Goal: Transaction & Acquisition: Purchase product/service

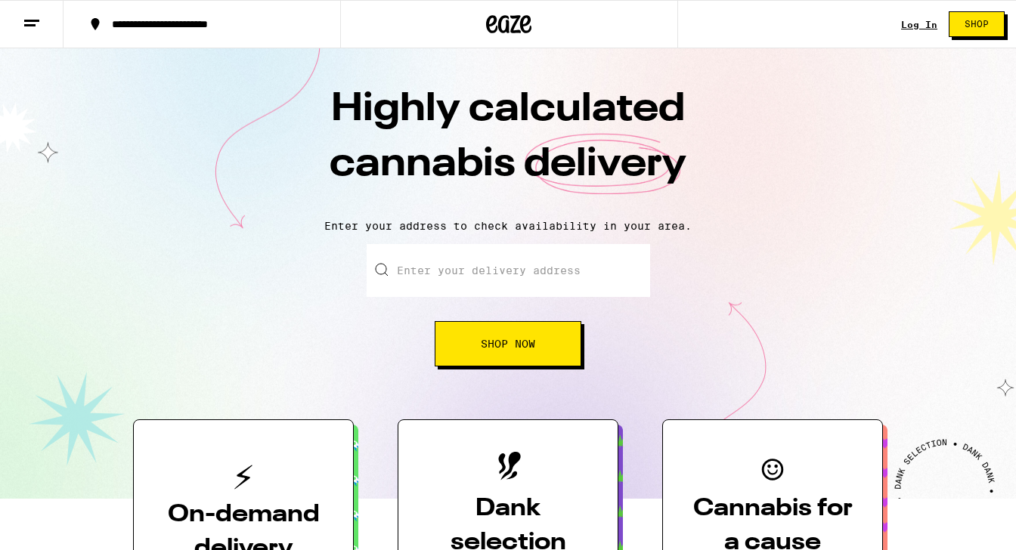
click at [440, 278] on input "Enter your delivery address" at bounding box center [509, 270] width 284 height 53
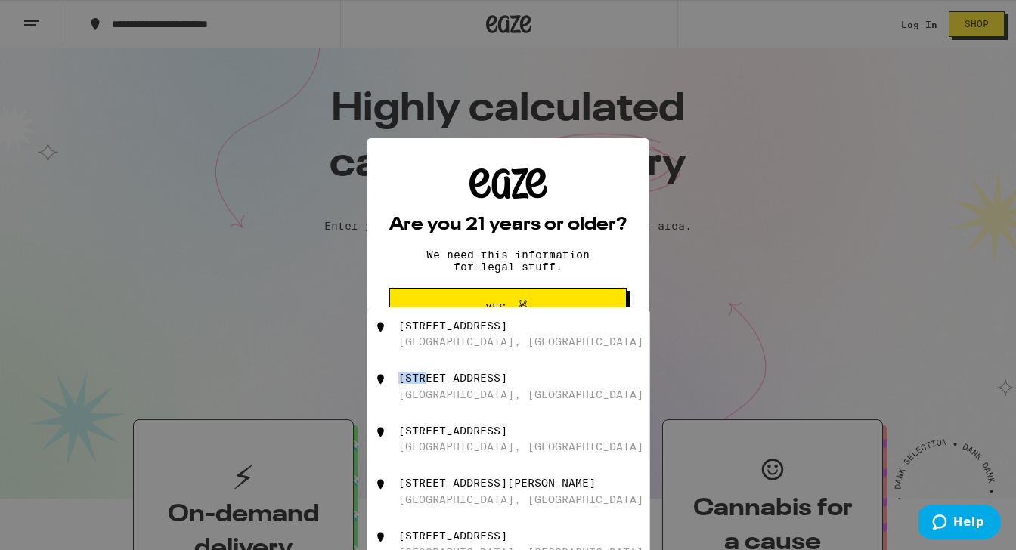
click at [426, 377] on div "[STREET_ADDRESS]" at bounding box center [452, 378] width 109 height 12
type input "[STREET_ADDRESS]"
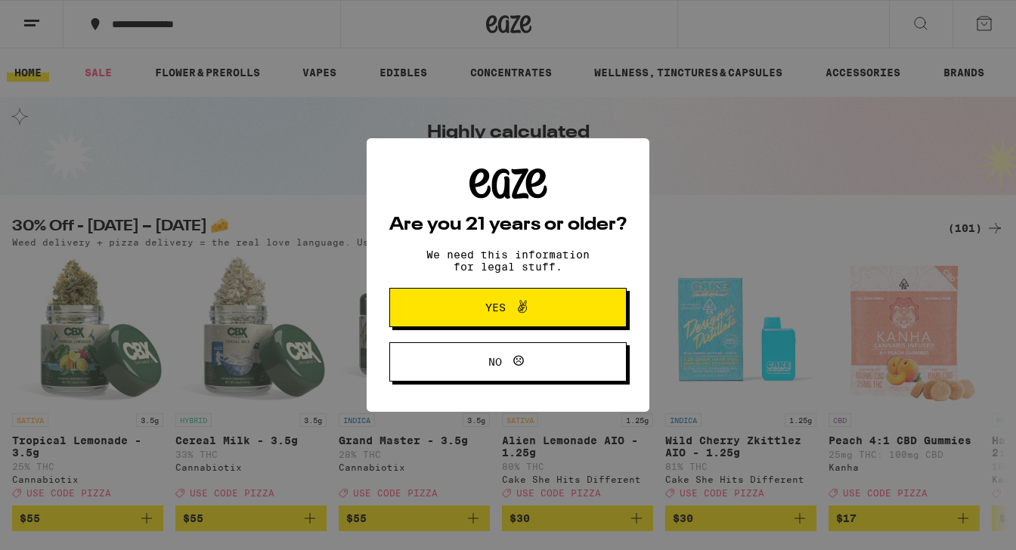
click at [457, 318] on span "Yes" at bounding box center [508, 308] width 115 height 20
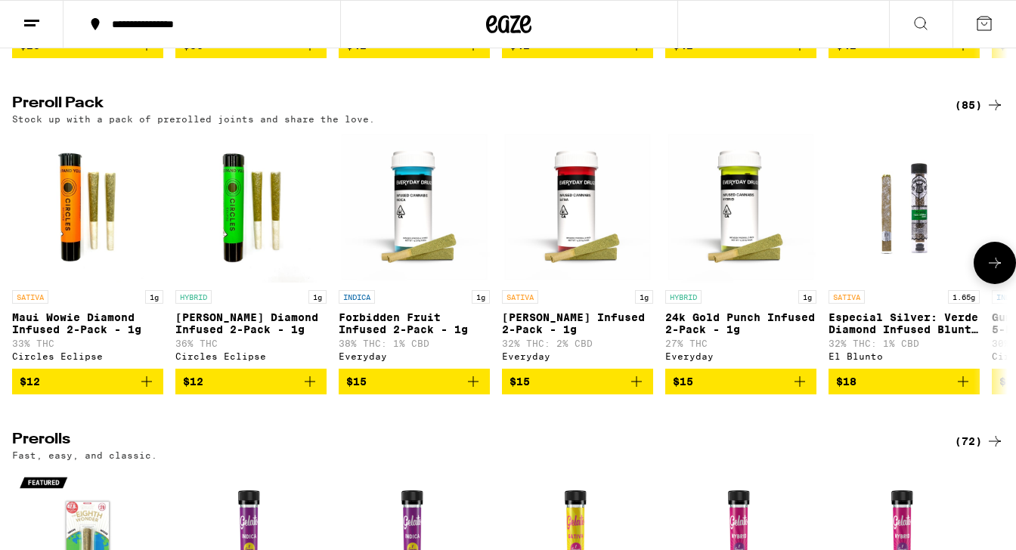
scroll to position [2957, 0]
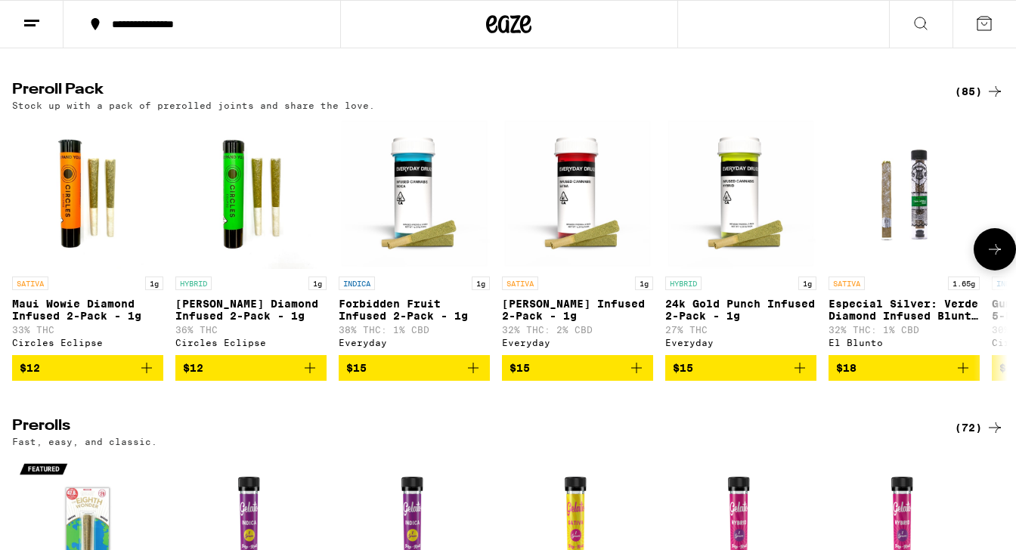
click at [978, 271] on button at bounding box center [995, 249] width 42 height 42
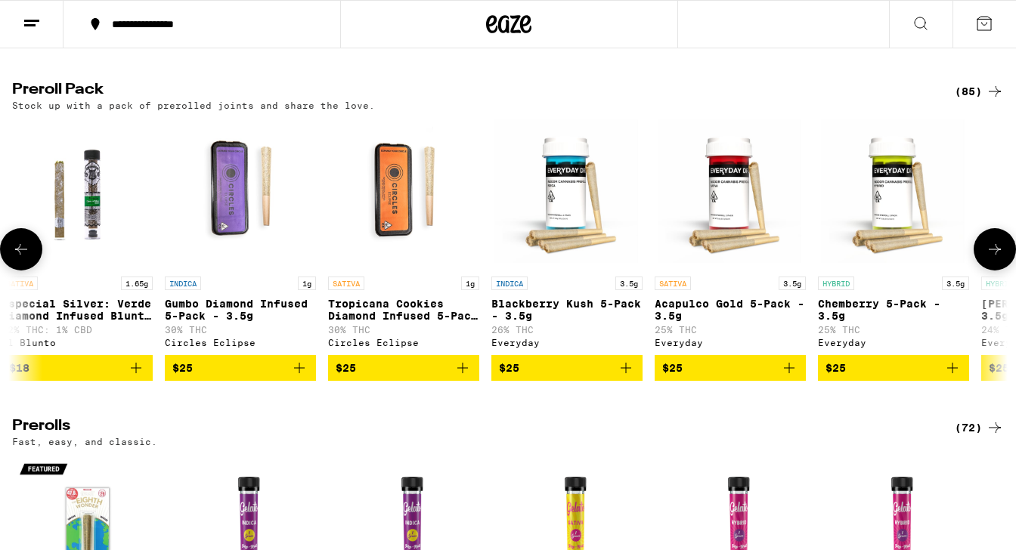
click at [979, 271] on button at bounding box center [995, 249] width 42 height 42
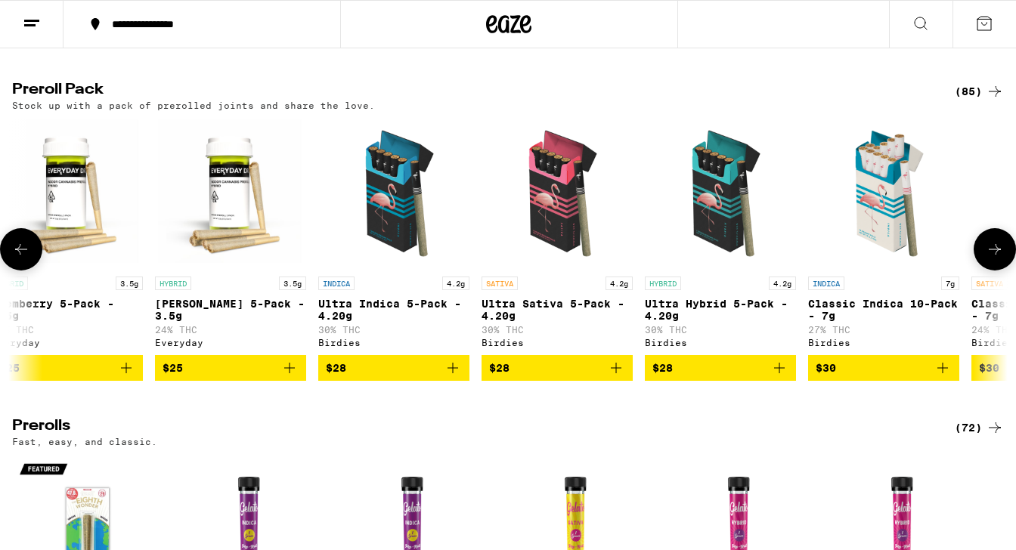
scroll to position [0, 1654]
click at [281, 377] on icon "Add to bag" at bounding box center [289, 368] width 18 height 18
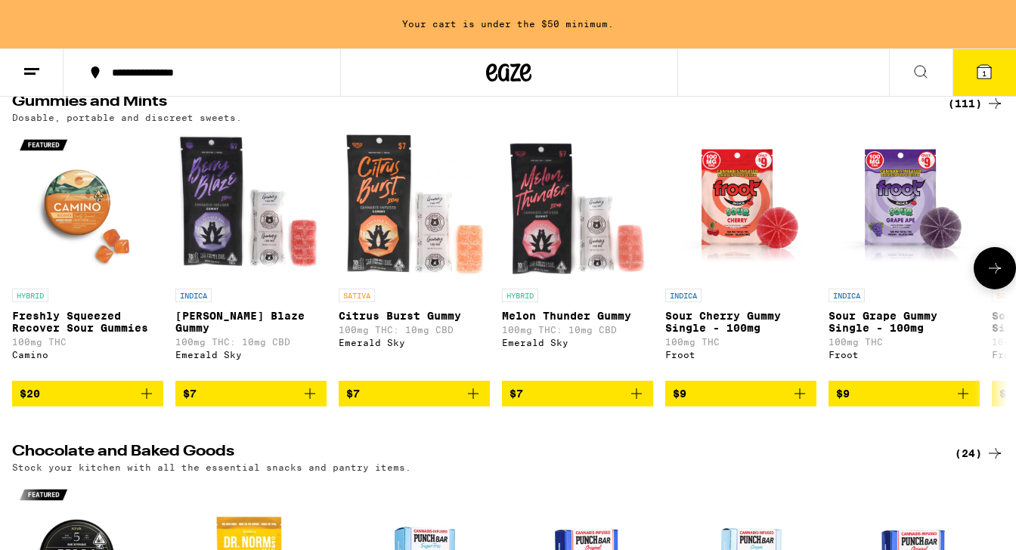
scroll to position [3668, 0]
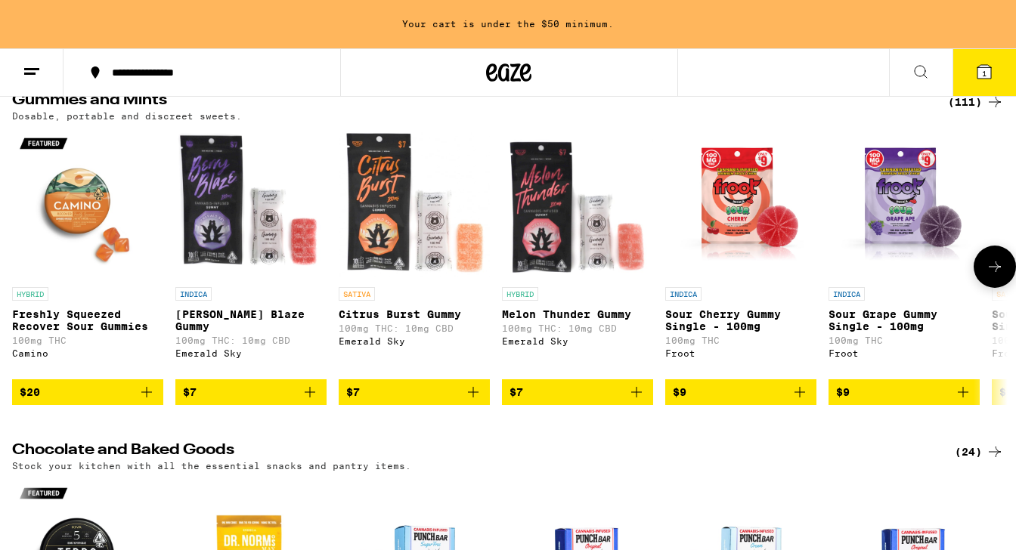
click at [140, 402] on icon "Add to bag" at bounding box center [147, 392] width 18 height 18
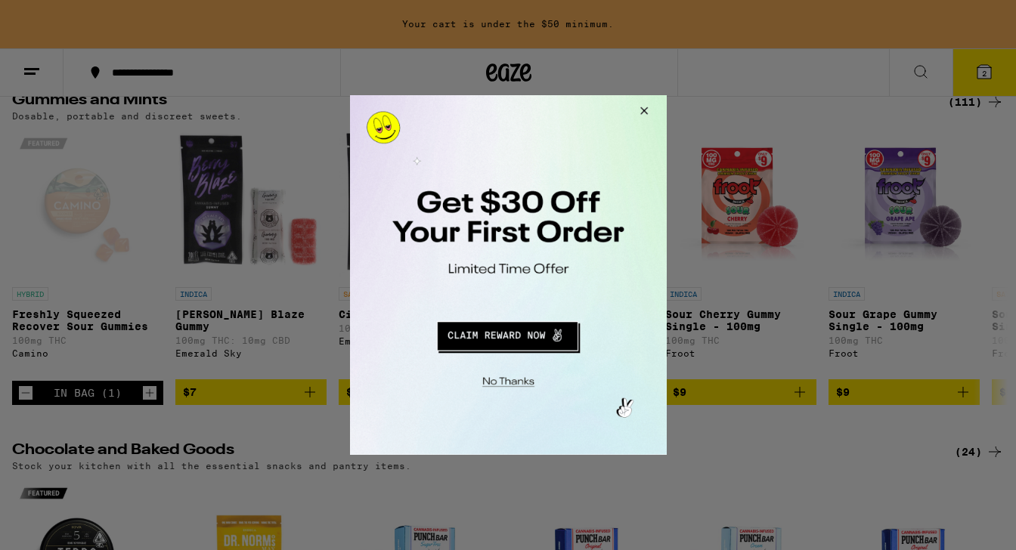
click at [498, 382] on button "Close Modal" at bounding box center [506, 379] width 308 height 23
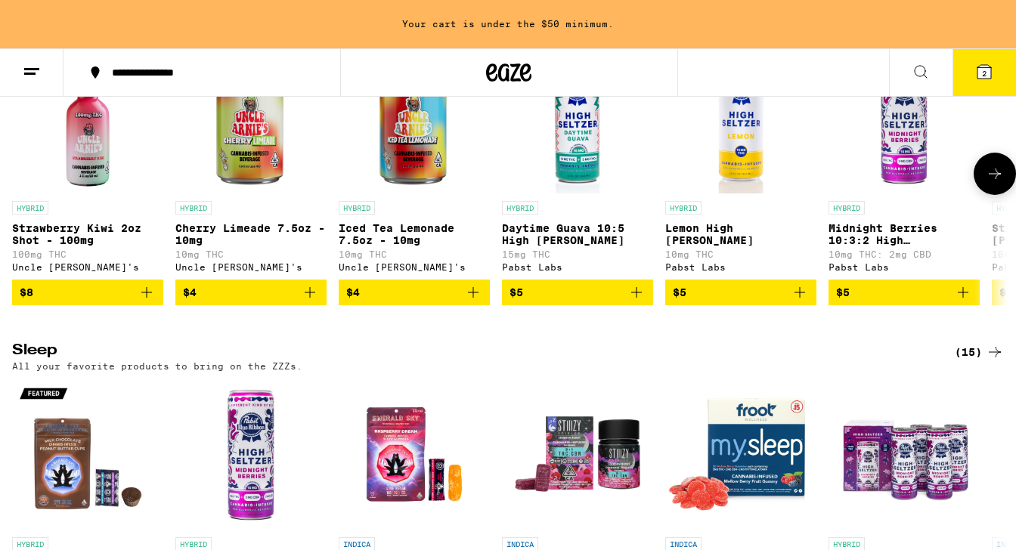
scroll to position [4452, 0]
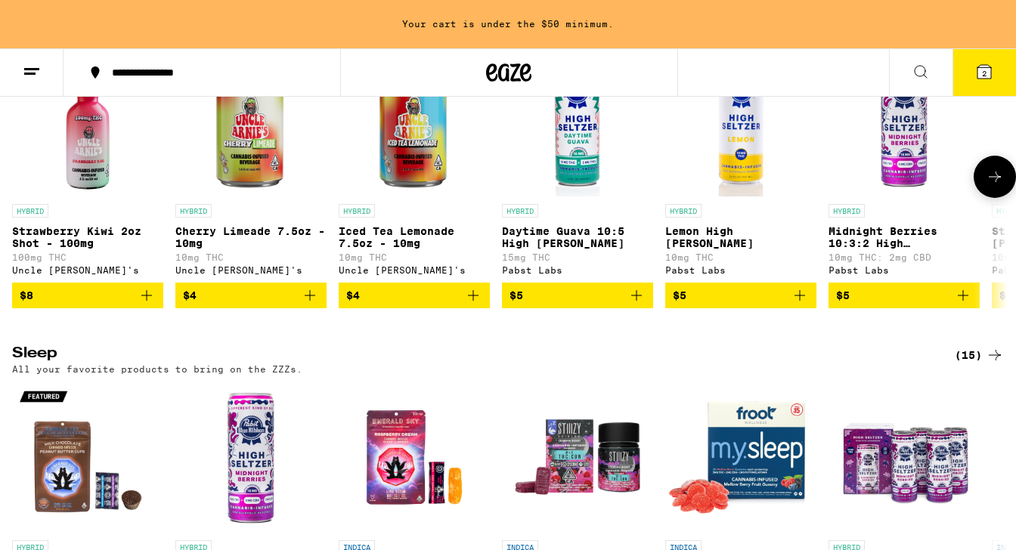
click at [1001, 186] on icon at bounding box center [995, 177] width 18 height 18
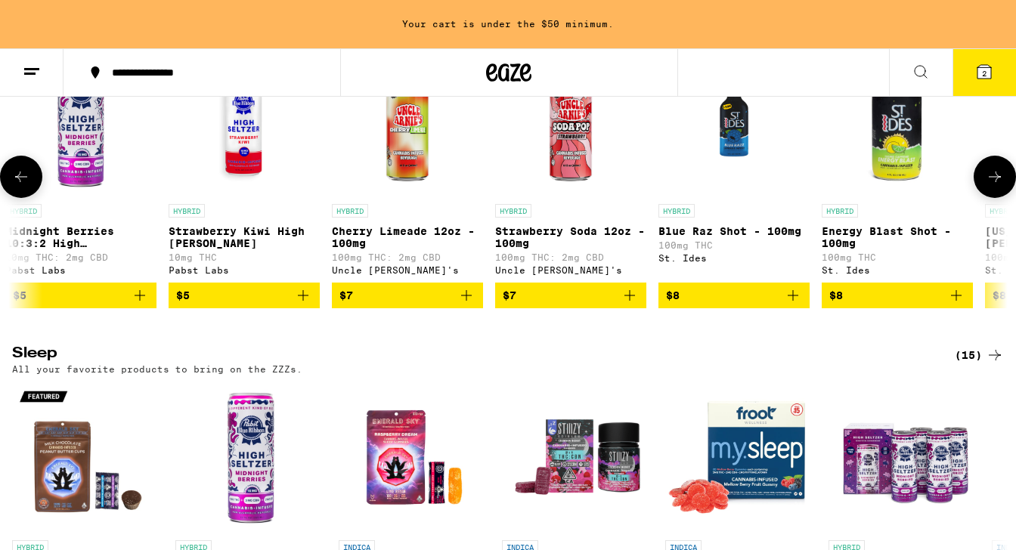
scroll to position [0, 827]
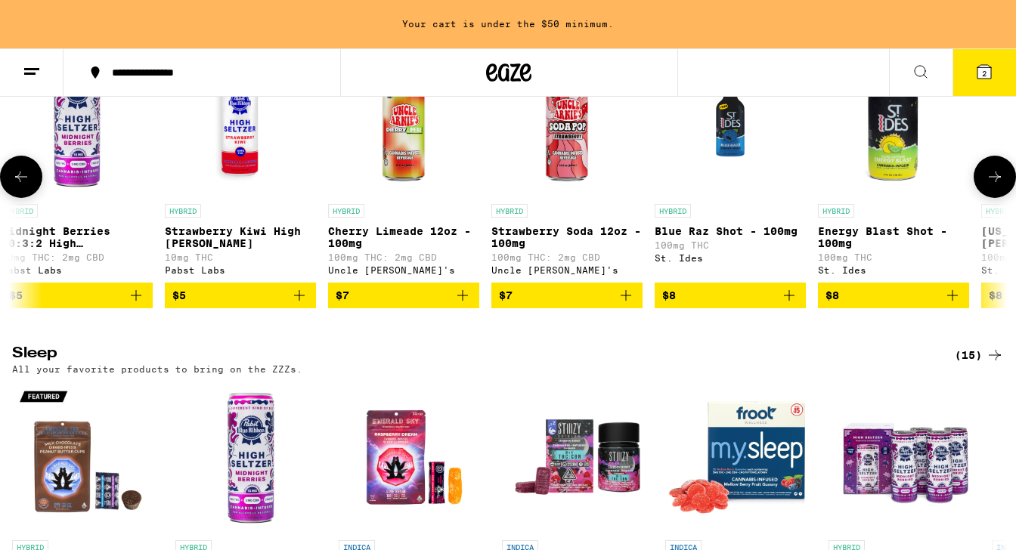
click at [1001, 186] on icon at bounding box center [995, 177] width 18 height 18
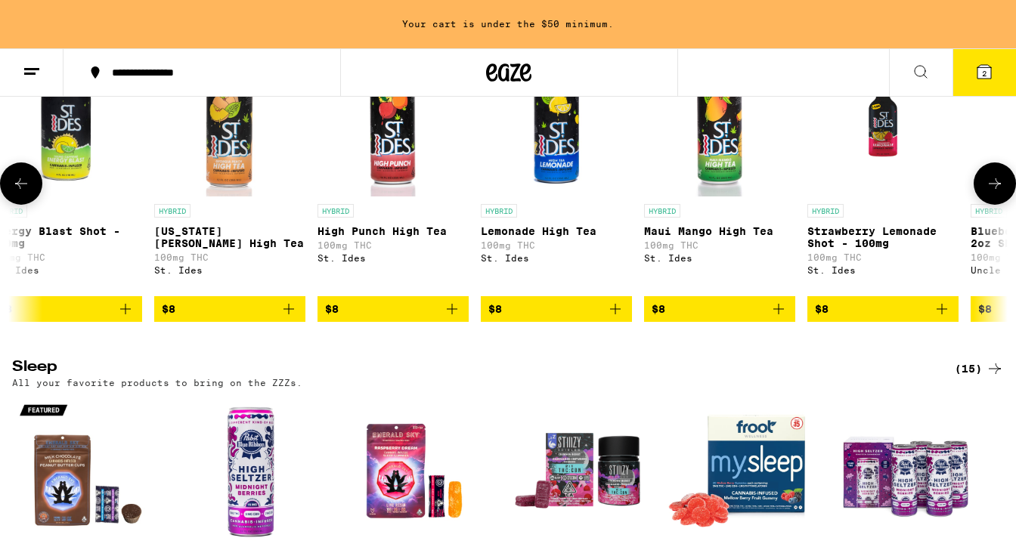
click at [1001, 205] on button at bounding box center [995, 184] width 42 height 42
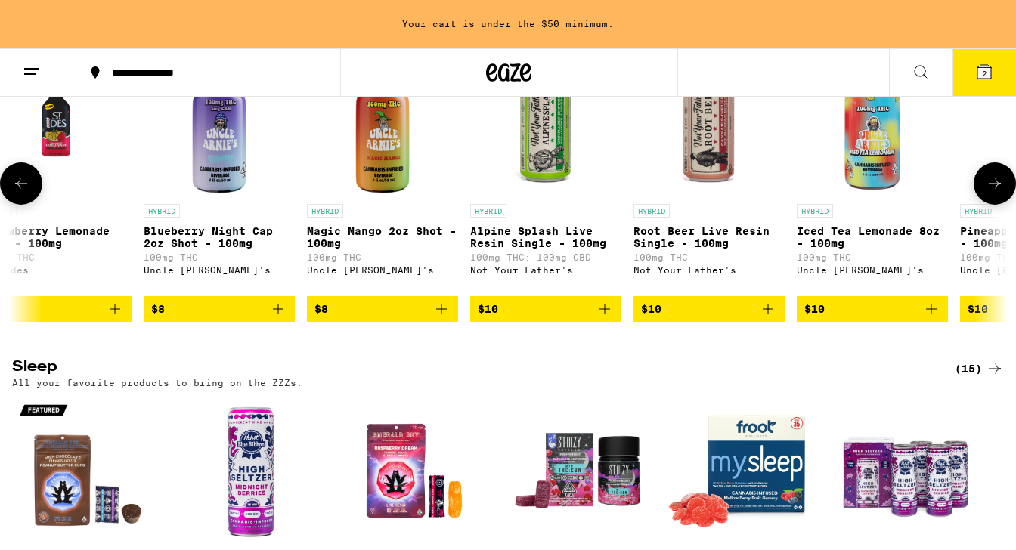
click at [1001, 205] on button at bounding box center [995, 184] width 42 height 42
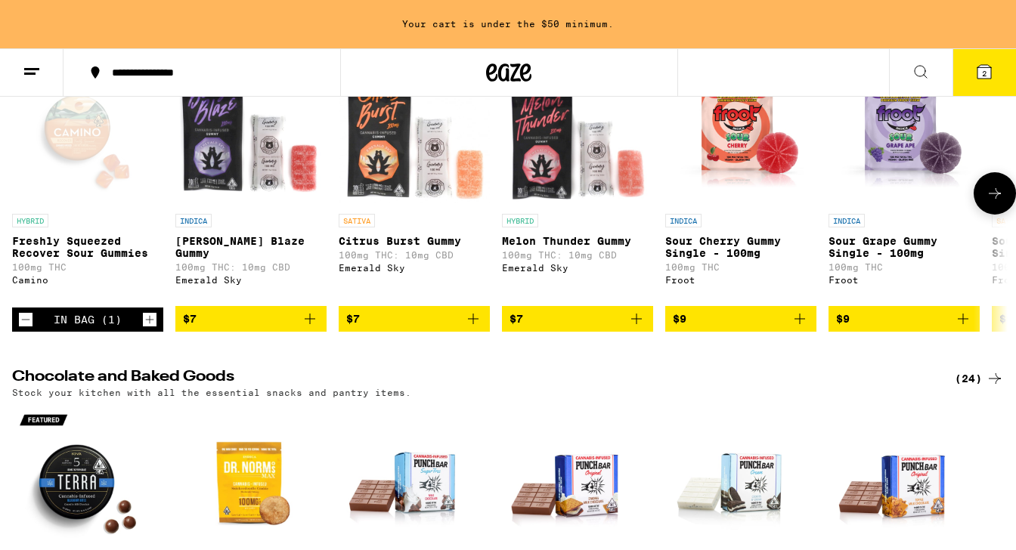
scroll to position [3738, 0]
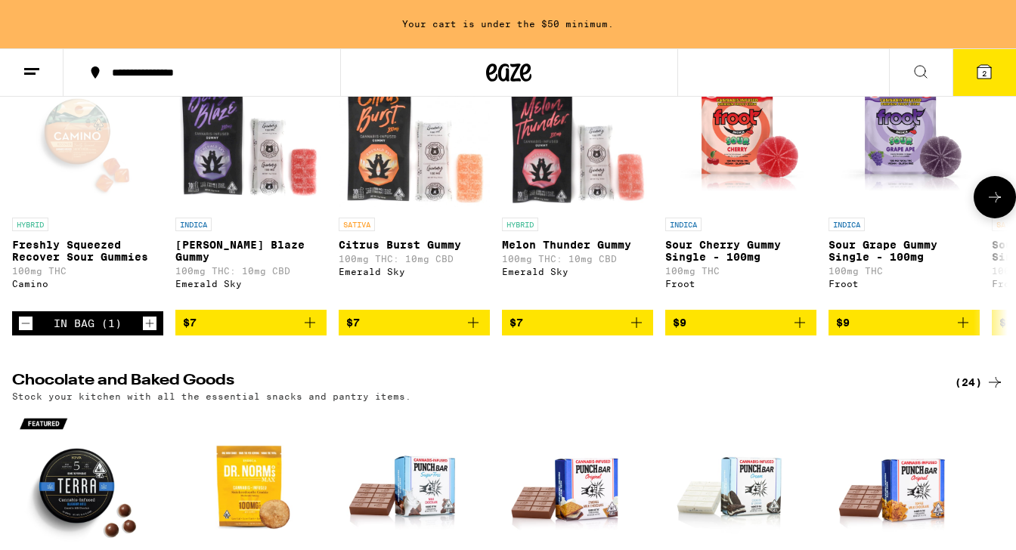
click at [1002, 206] on icon at bounding box center [995, 197] width 18 height 18
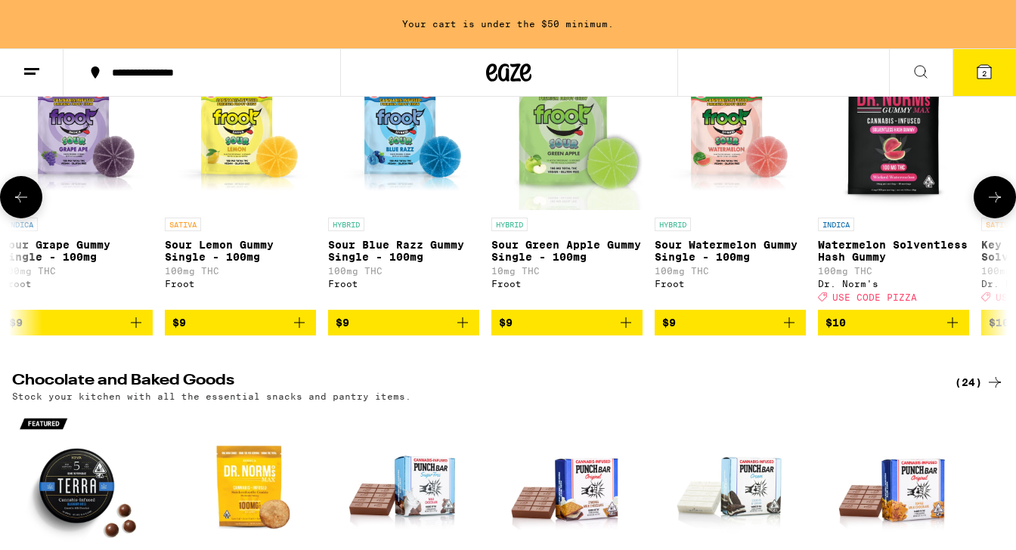
click at [1003, 206] on icon at bounding box center [995, 197] width 18 height 18
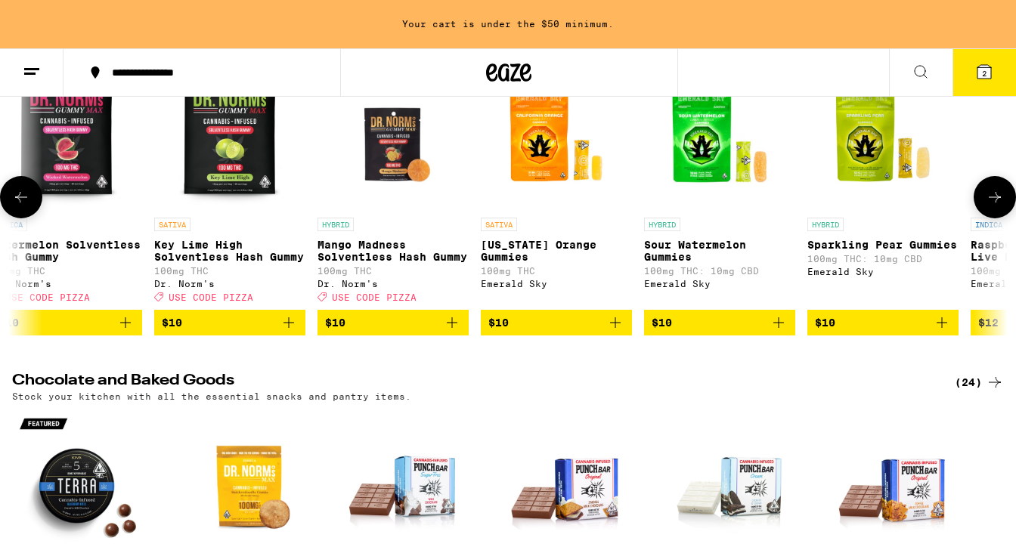
click at [1004, 219] on button at bounding box center [995, 197] width 42 height 42
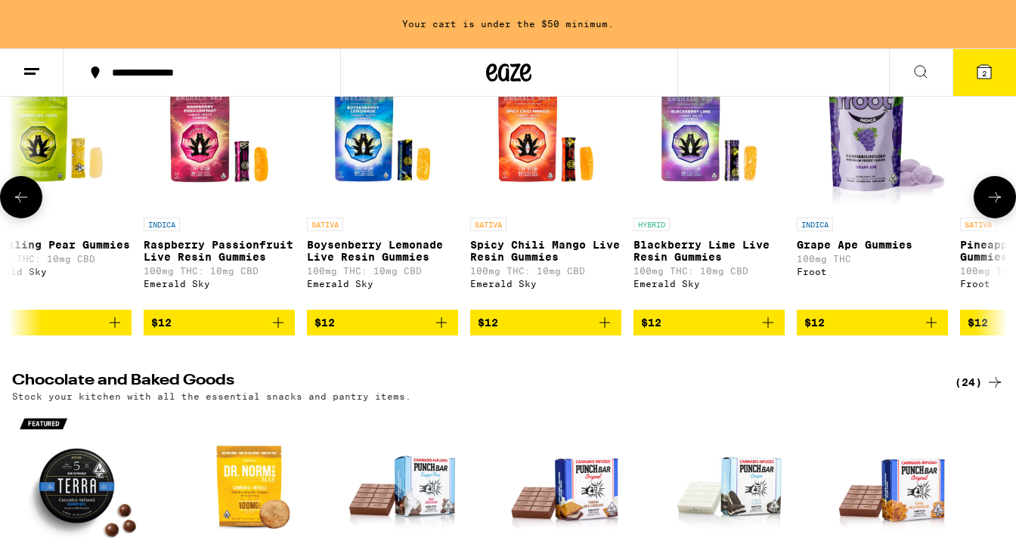
click at [1004, 219] on button at bounding box center [995, 197] width 42 height 42
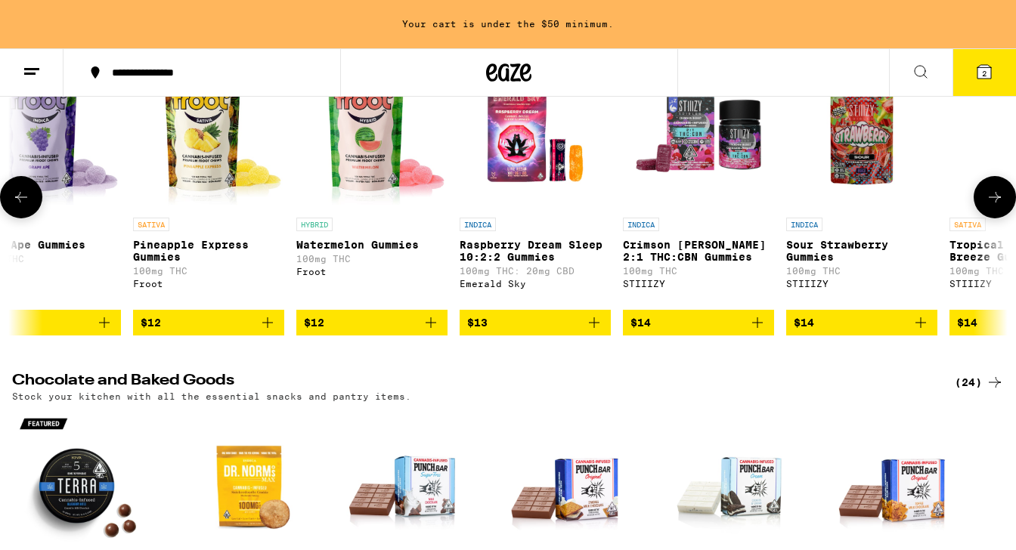
click at [1005, 219] on button at bounding box center [995, 197] width 42 height 42
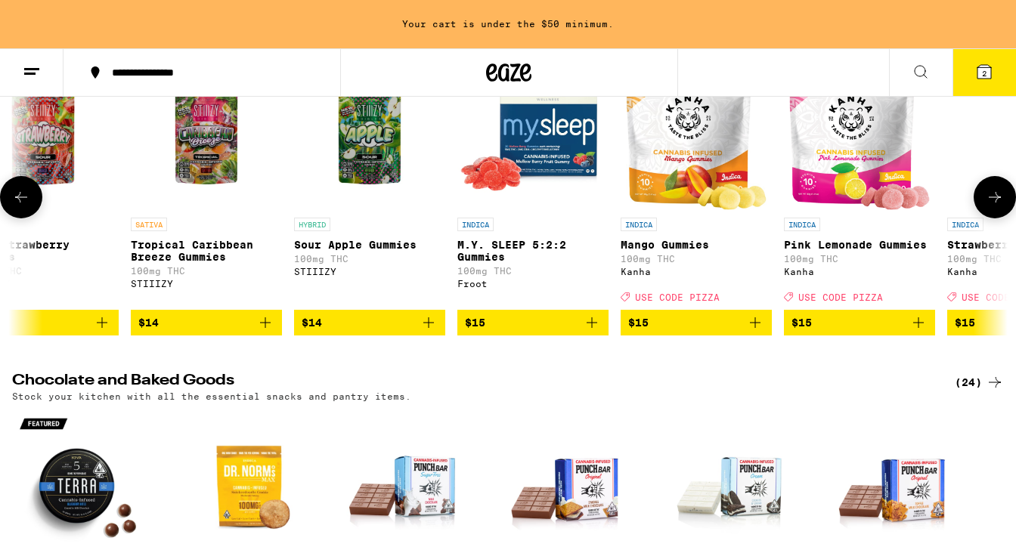
scroll to position [0, 4136]
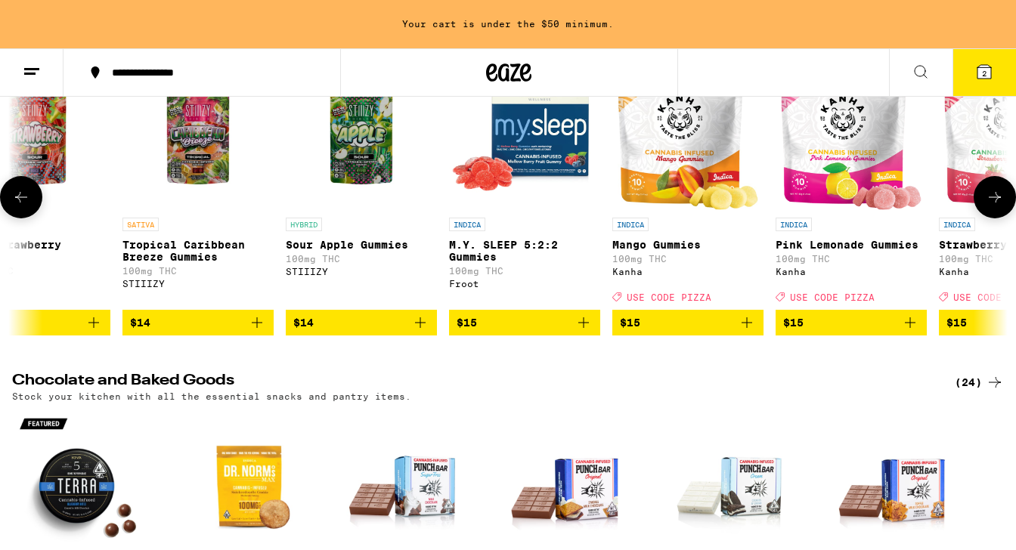
click at [1005, 219] on button at bounding box center [995, 197] width 42 height 42
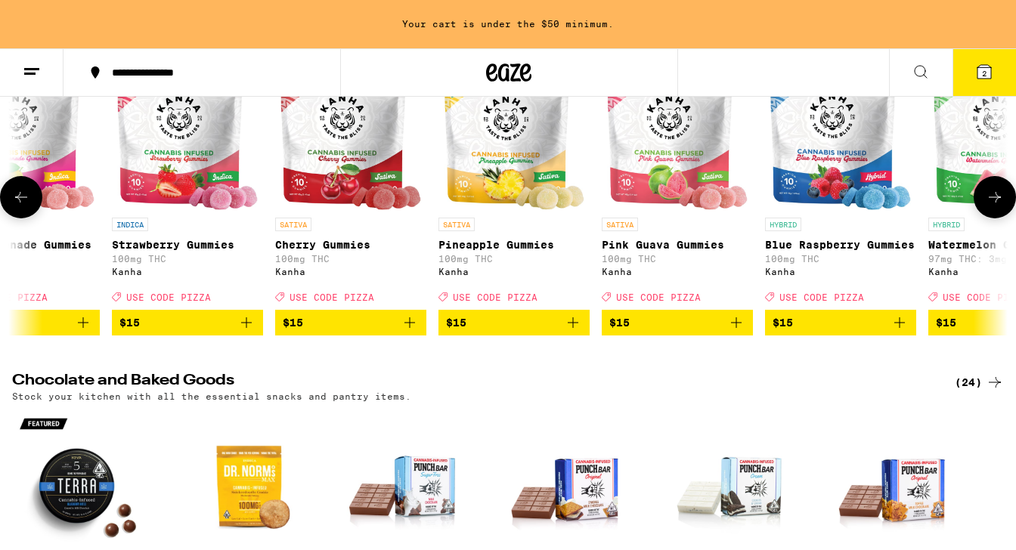
click at [1005, 219] on button at bounding box center [995, 197] width 42 height 42
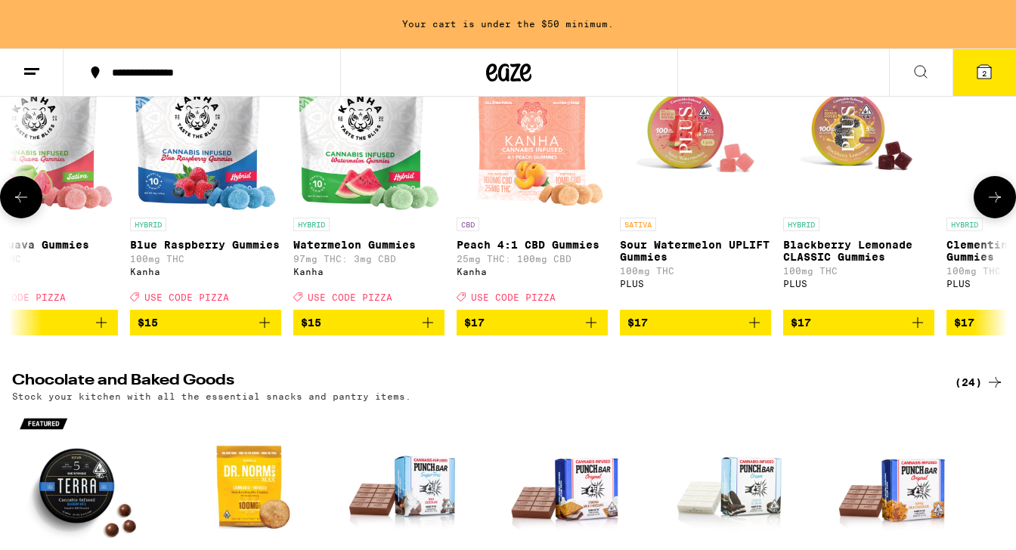
scroll to position [0, 5791]
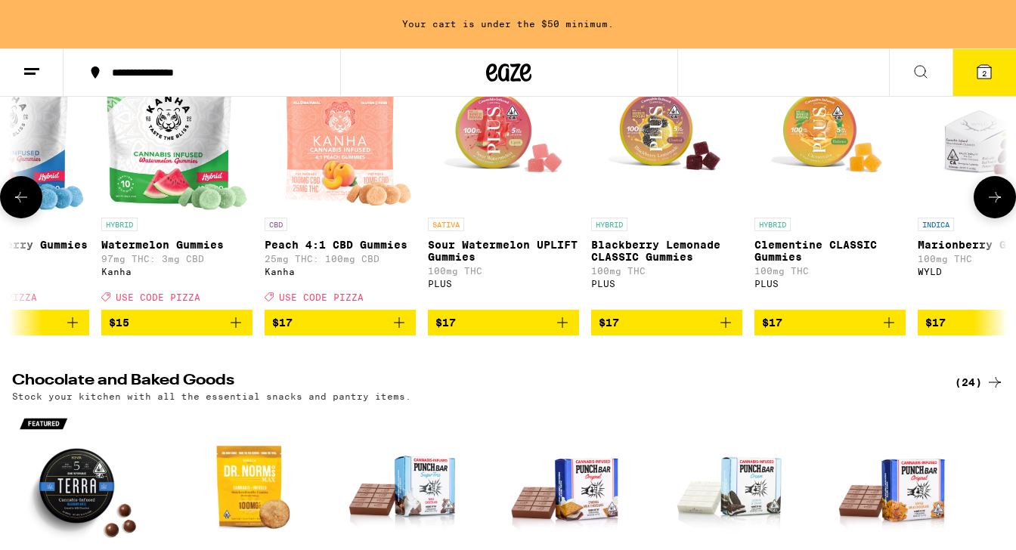
click at [1005, 219] on button at bounding box center [995, 197] width 42 height 42
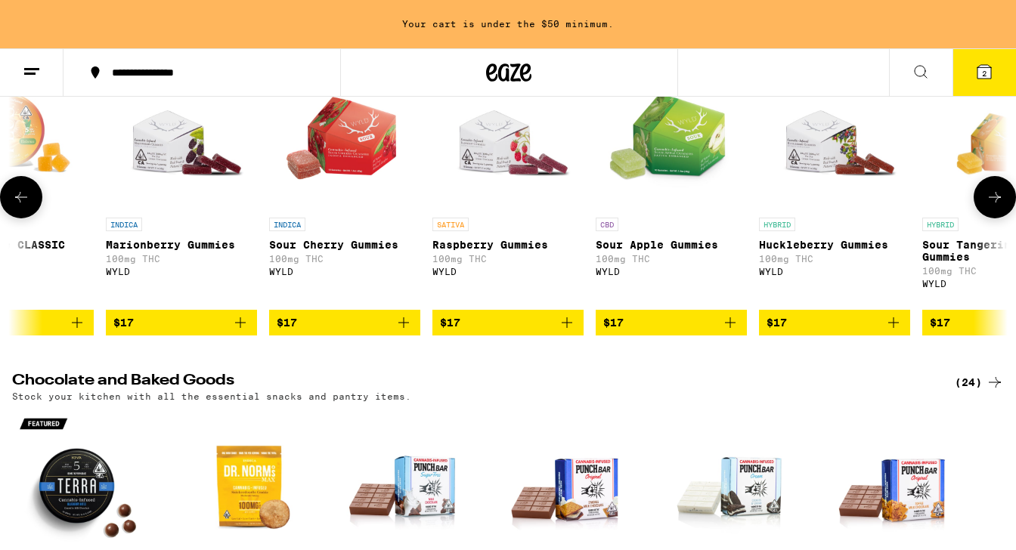
scroll to position [0, 6618]
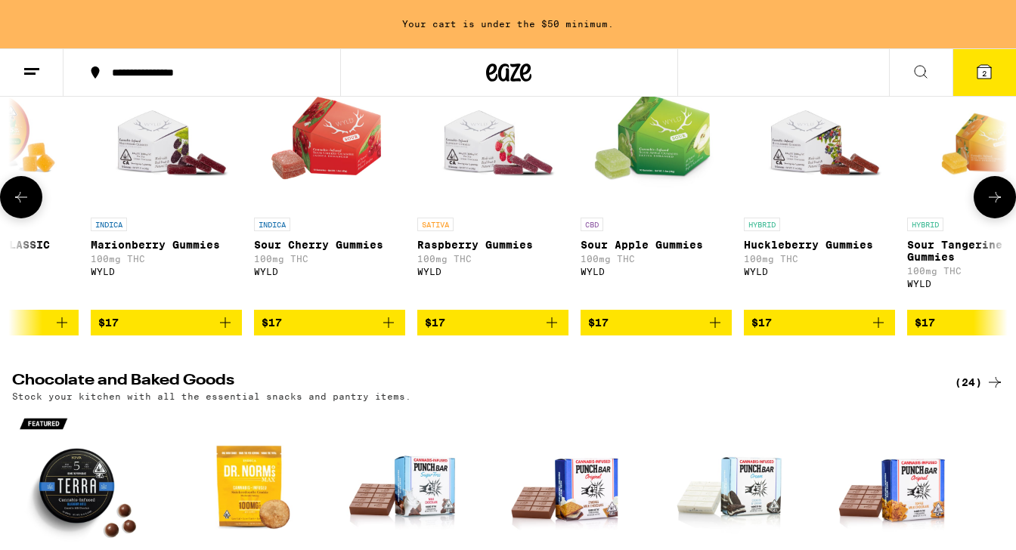
click at [394, 332] on icon "Add to bag" at bounding box center [389, 323] width 18 height 18
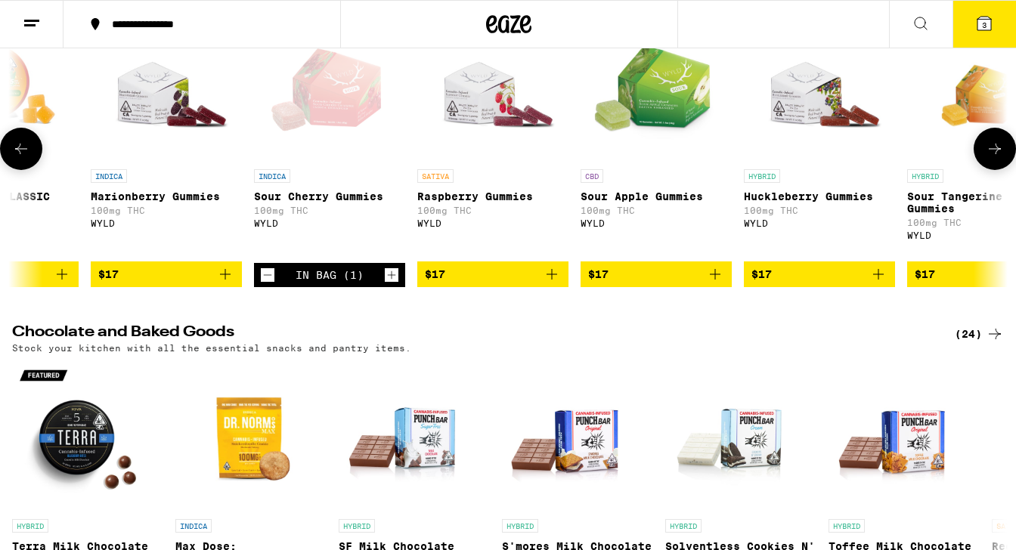
scroll to position [3689, 0]
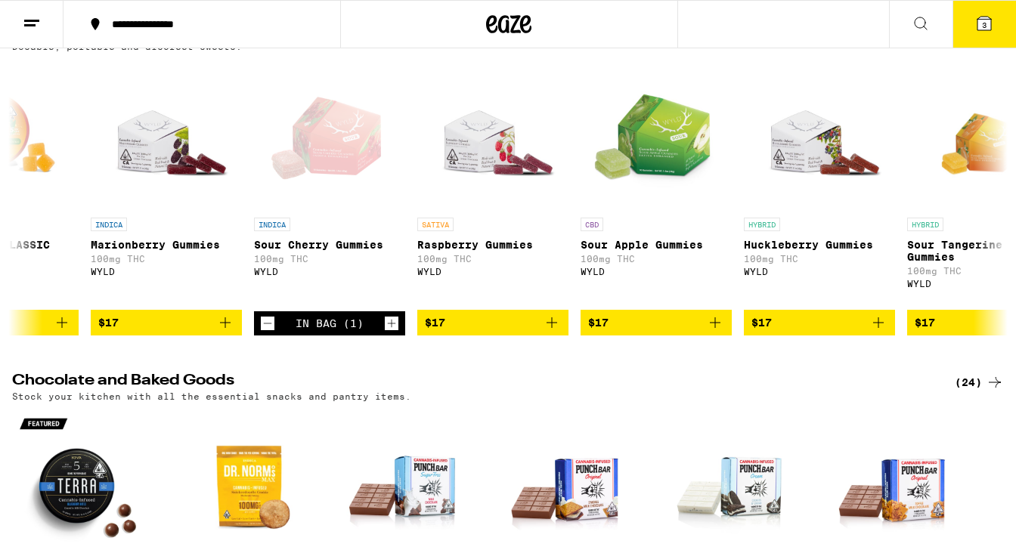
click at [981, 17] on icon at bounding box center [985, 24] width 14 height 14
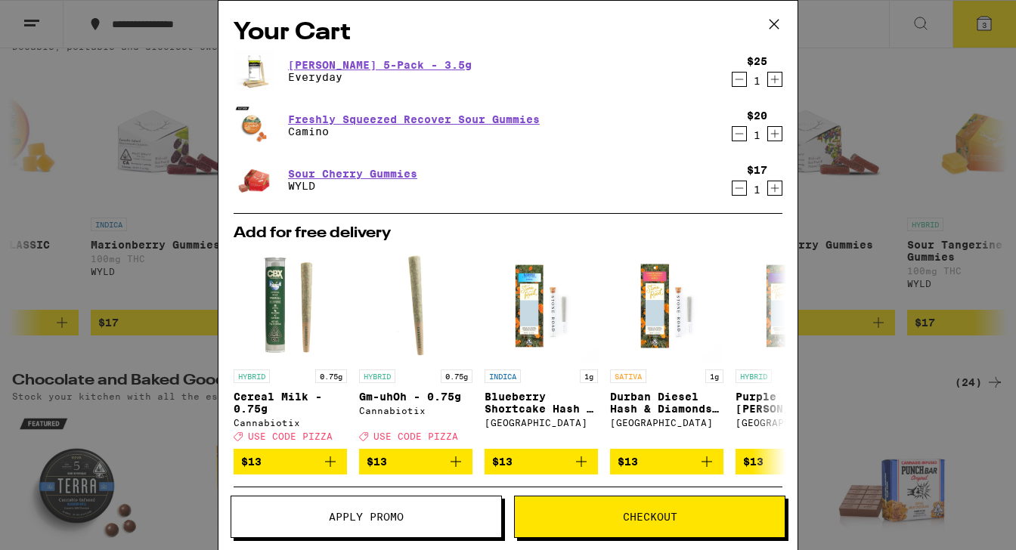
click at [653, 512] on span "Checkout" at bounding box center [650, 517] width 54 height 11
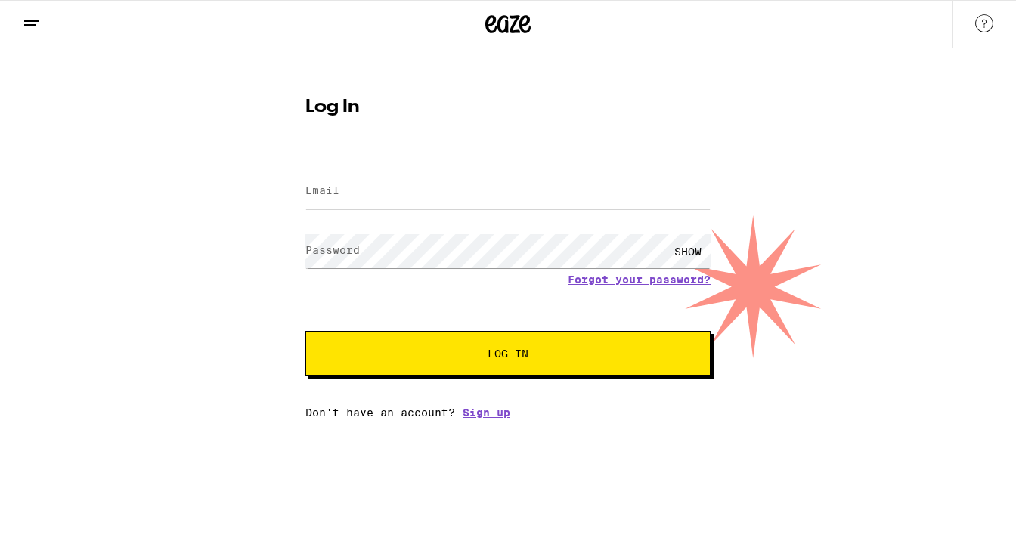
click at [575, 190] on input "Email" at bounding box center [507, 192] width 405 height 34
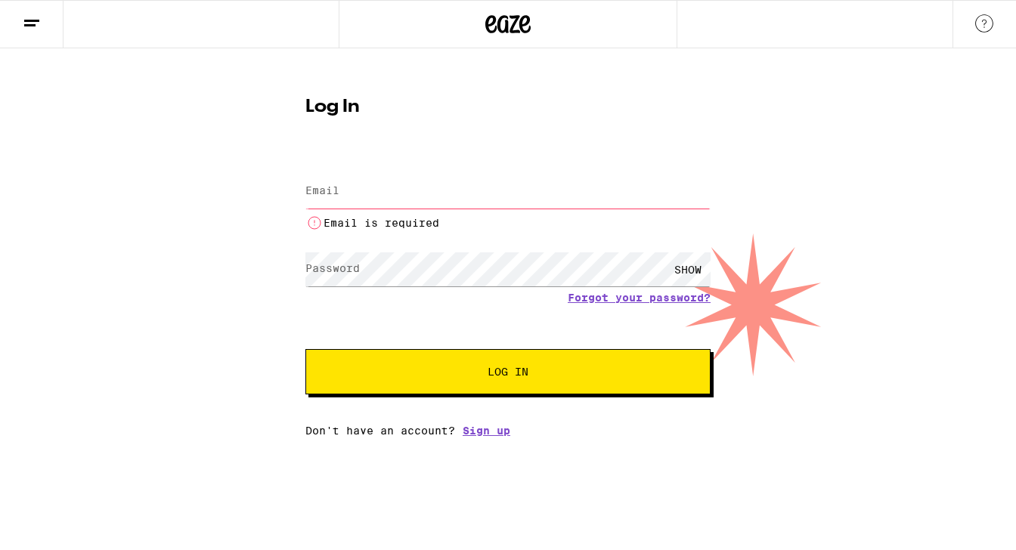
type input "[EMAIL_ADDRESS][DOMAIN_NAME]"
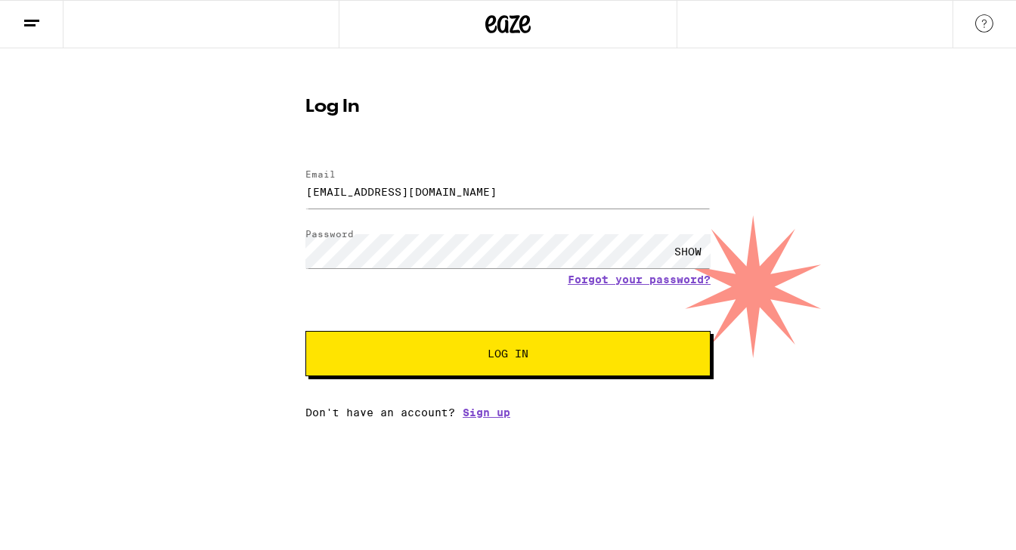
click at [507, 359] on span "Log In" at bounding box center [508, 354] width 41 height 11
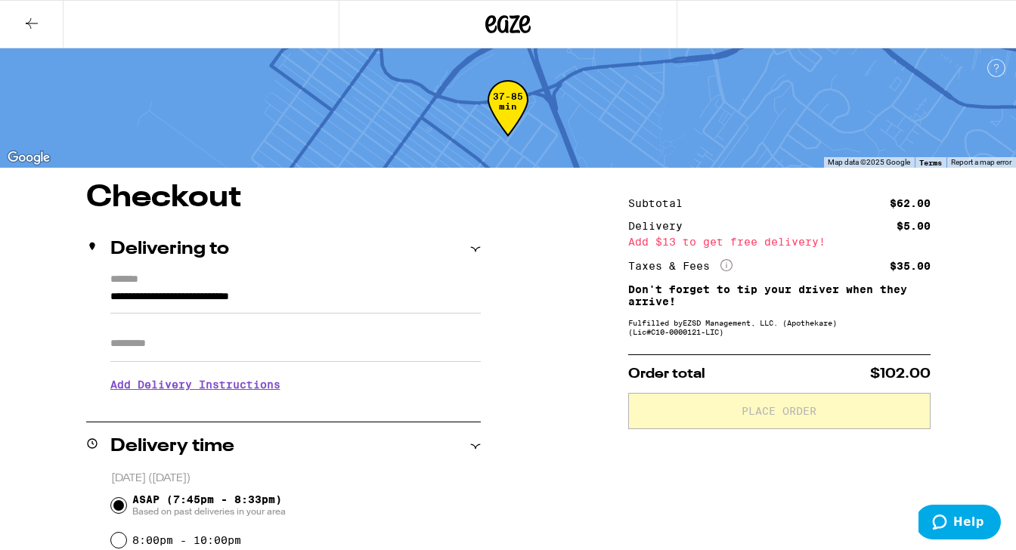
click at [230, 391] on h3 "Add Delivery Instructions" at bounding box center [295, 384] width 371 height 35
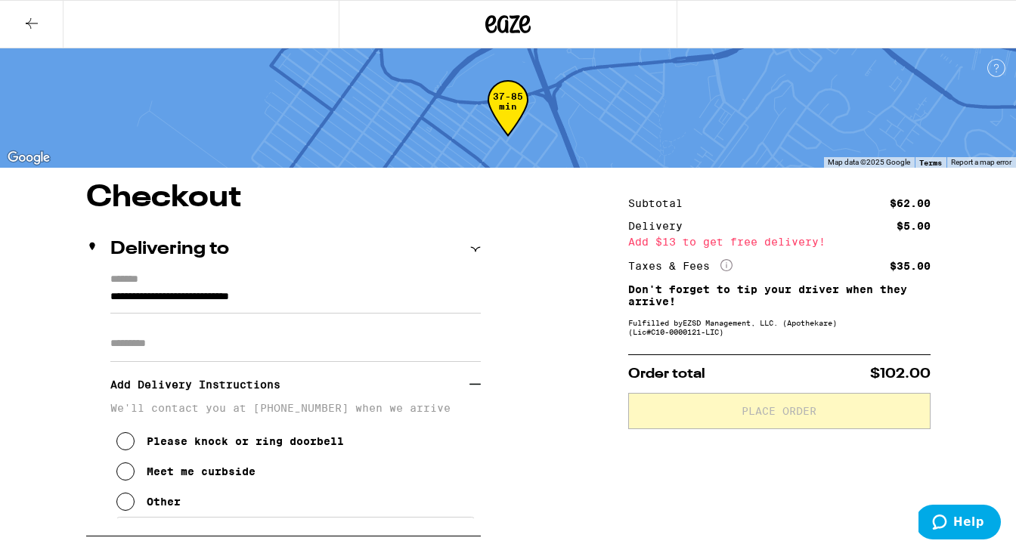
click at [127, 467] on button "Meet me curbside" at bounding box center [185, 472] width 139 height 30
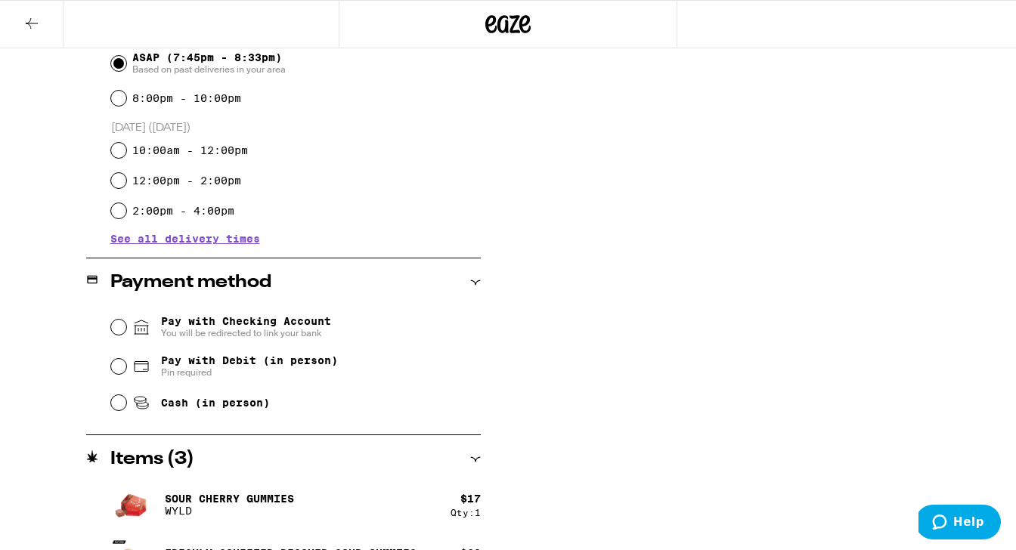
scroll to position [589, 0]
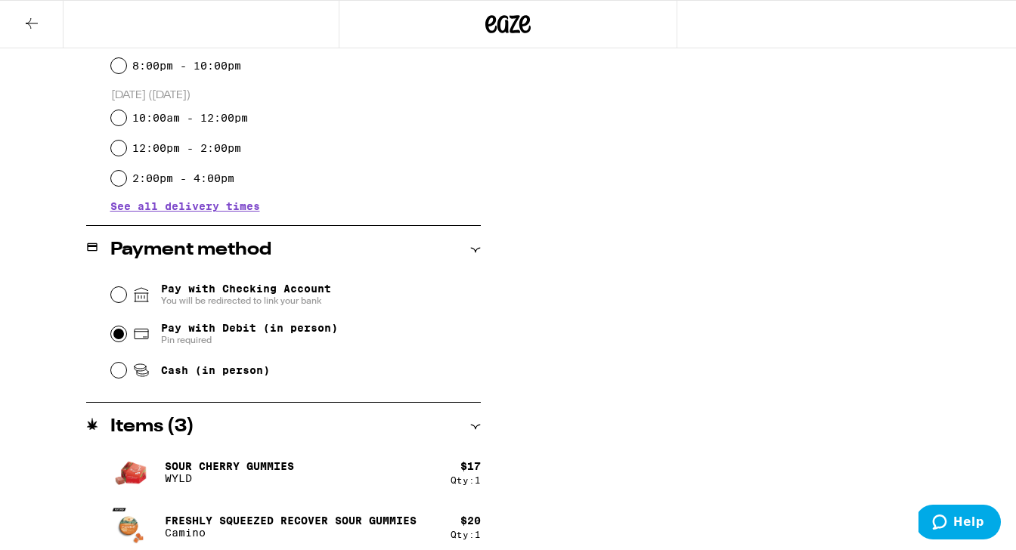
click at [118, 333] on input "Pay with Debit (in person) Pin required" at bounding box center [118, 334] width 15 height 15
radio input "true"
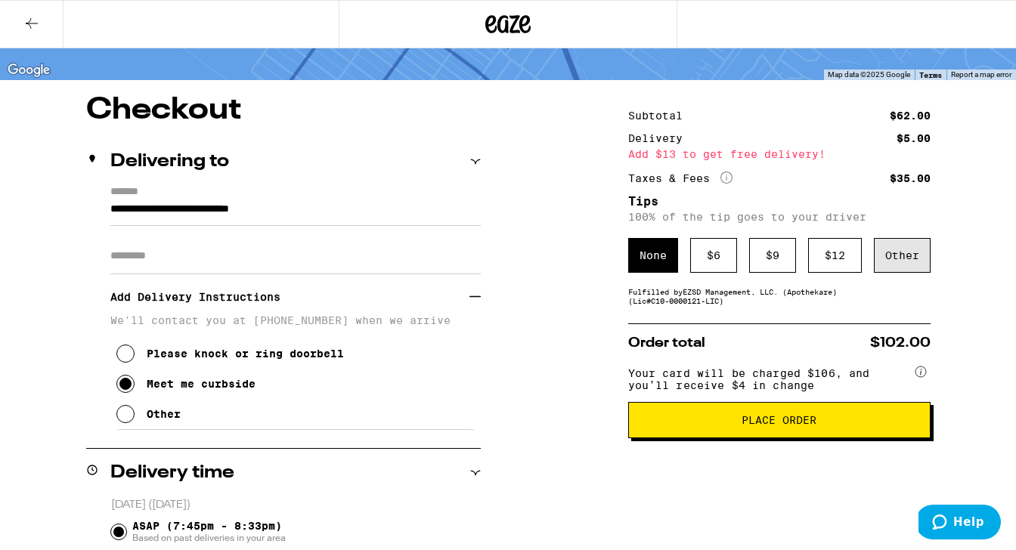
scroll to position [82, 0]
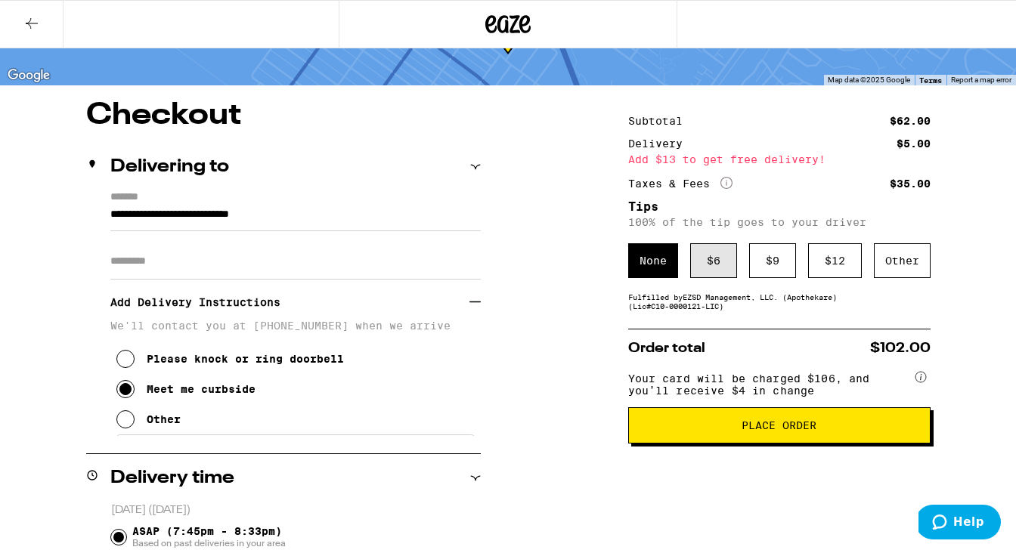
click at [728, 264] on div "$ 6" at bounding box center [713, 260] width 47 height 35
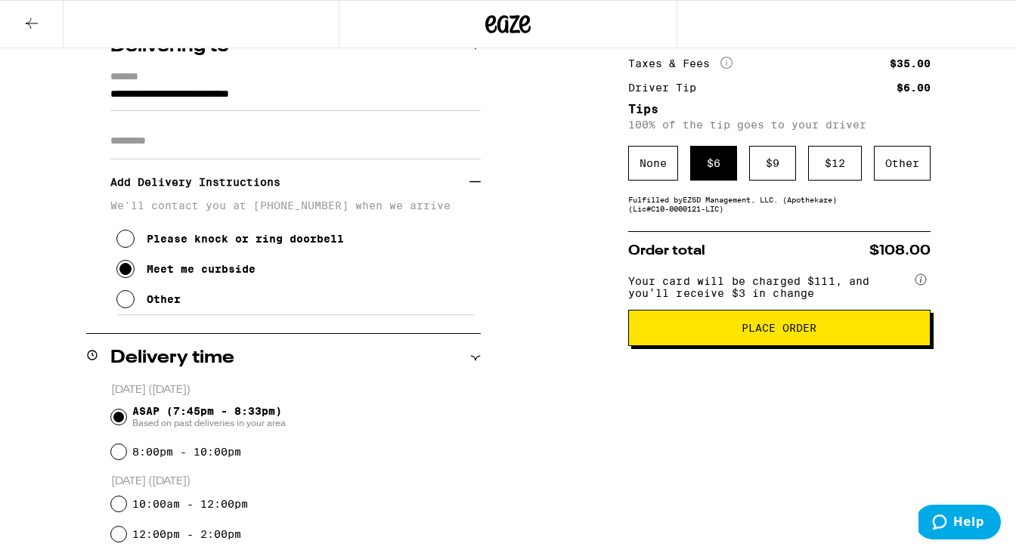
scroll to position [194, 0]
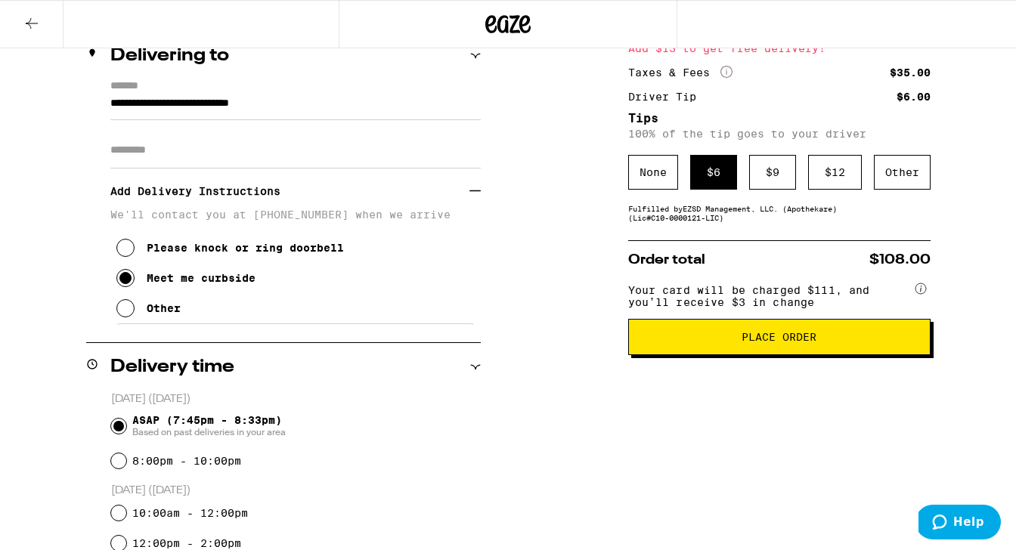
click at [772, 343] on span "Place Order" at bounding box center [779, 337] width 75 height 11
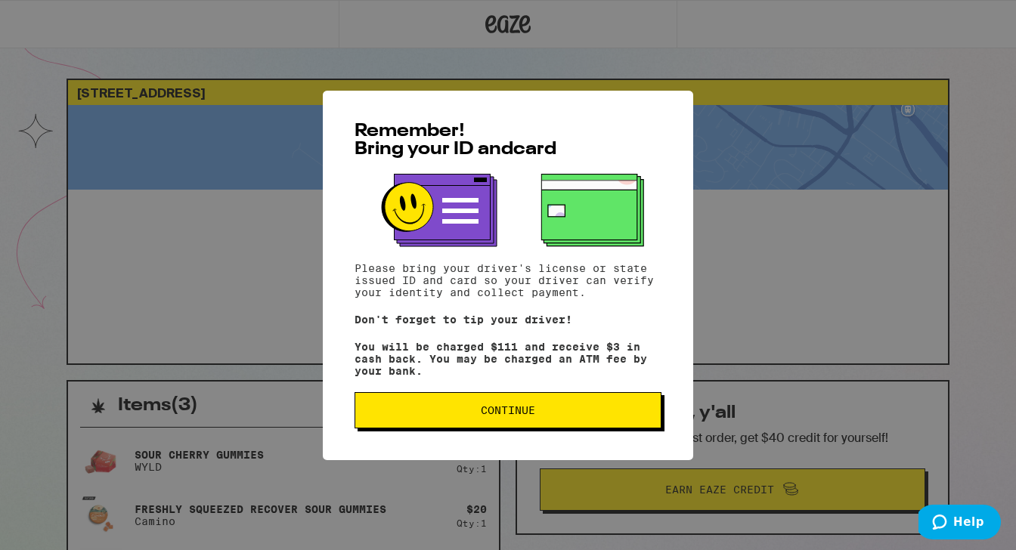
click at [635, 408] on button "Continue" at bounding box center [508, 410] width 307 height 36
